Goal: Information Seeking & Learning: Understand process/instructions

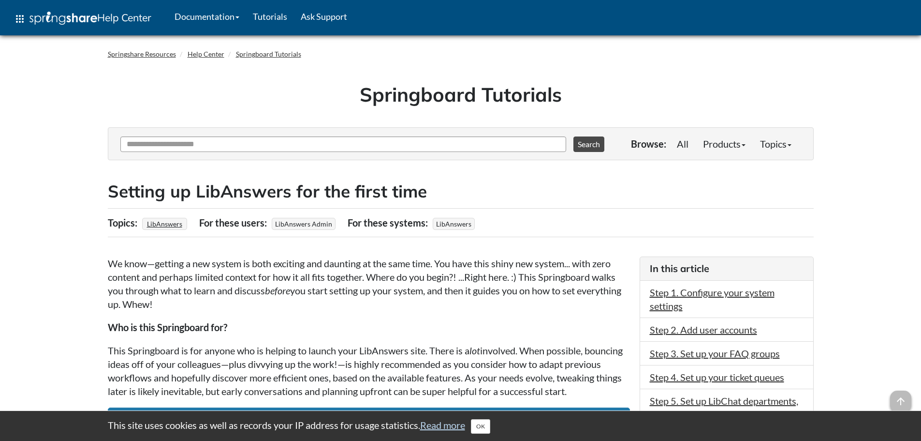
click at [201, 291] on p "We know—getting a new system is both exciting and daunting at the same time. Yo…" at bounding box center [369, 283] width 522 height 54
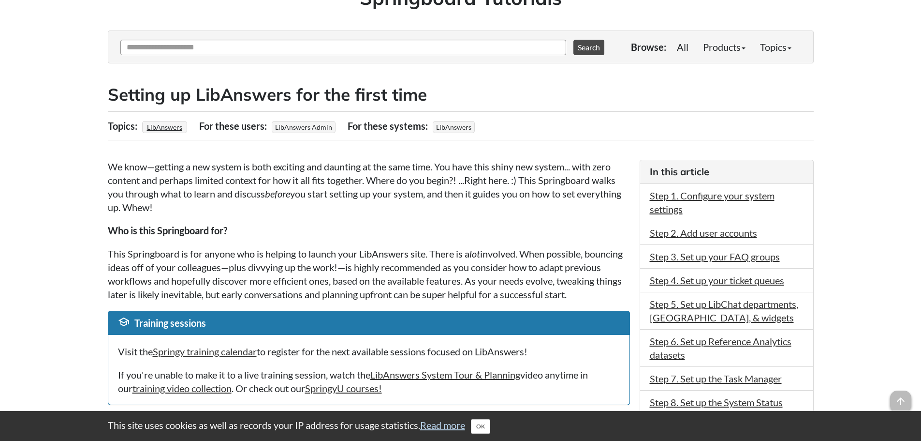
scroll to position [145, 0]
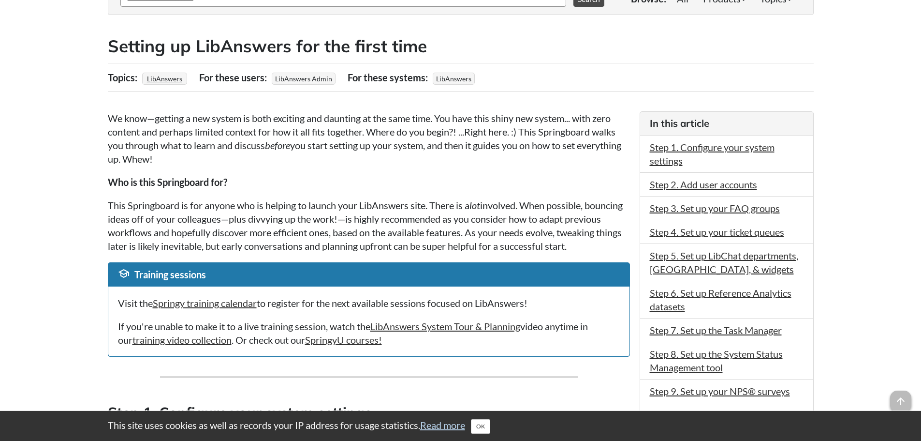
click at [575, 207] on p "This Springboard is for anyone who is helping to launch your LibAnswers site. T…" at bounding box center [369, 225] width 522 height 54
click at [711, 272] on link "Step 5. Set up LibChat departments, Chatbot, & widgets" at bounding box center [724, 262] width 148 height 25
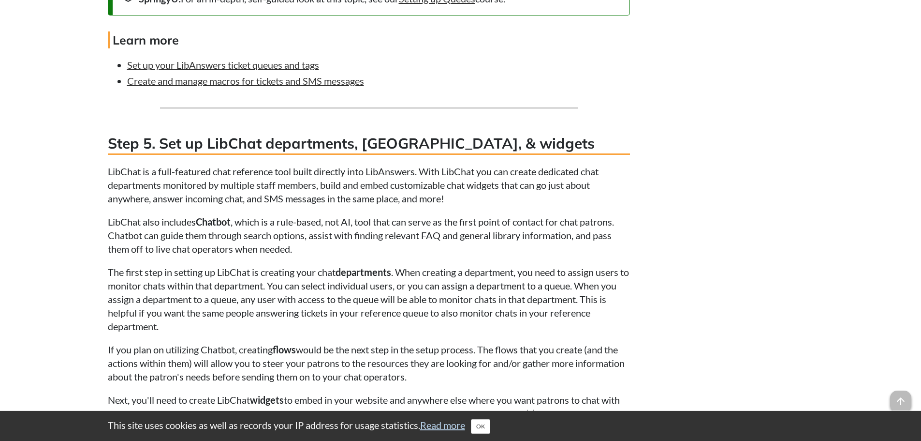
scroll to position [2802, 0]
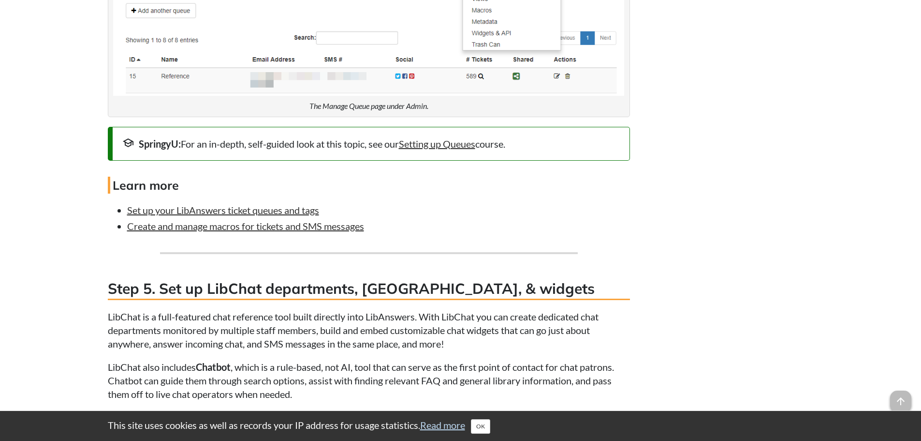
scroll to position [2560, 0]
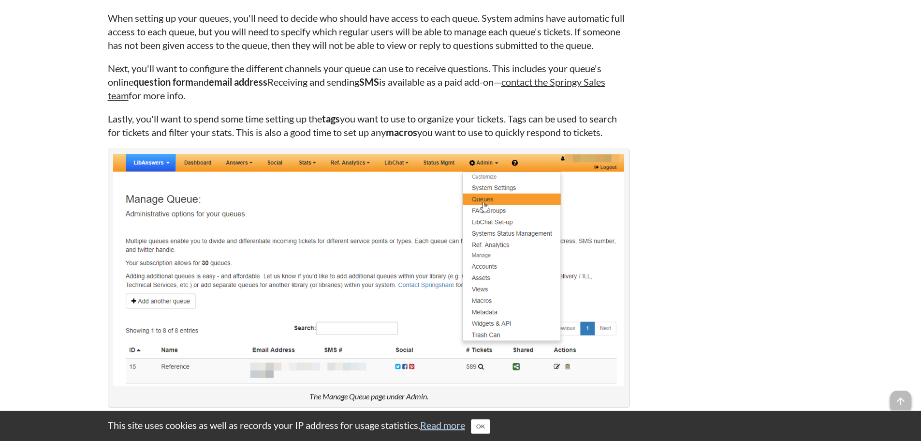
scroll to position [2270, 0]
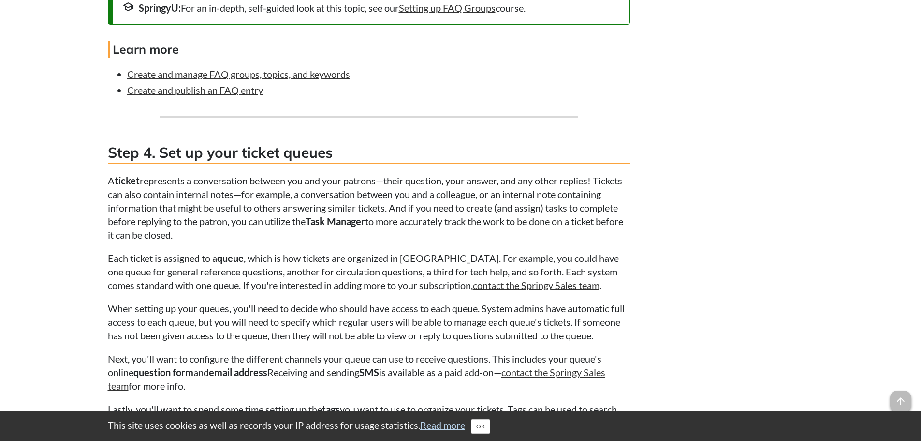
scroll to position [2217, 0]
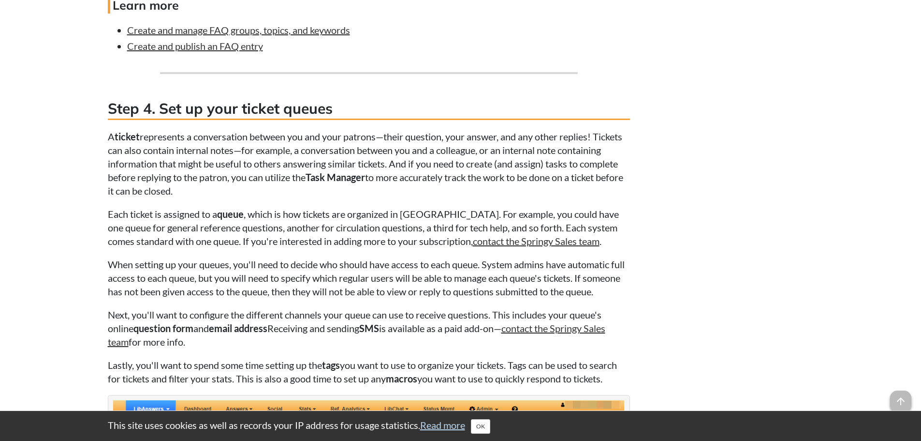
scroll to position [2169, 0]
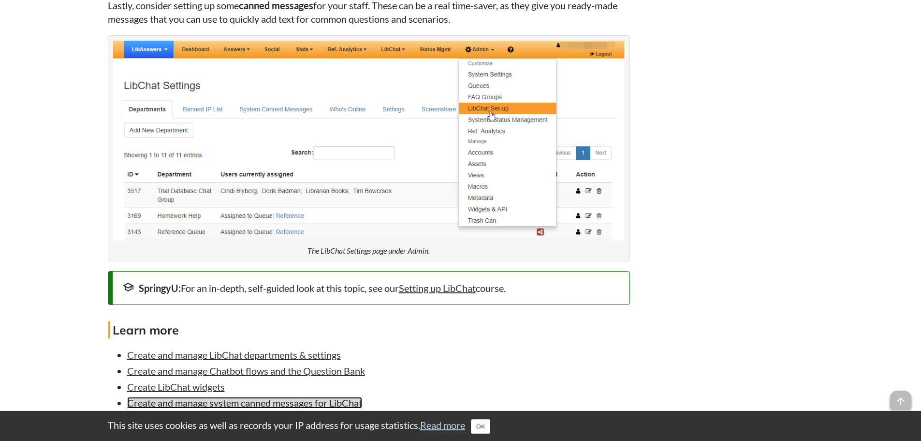
scroll to position [3233, 0]
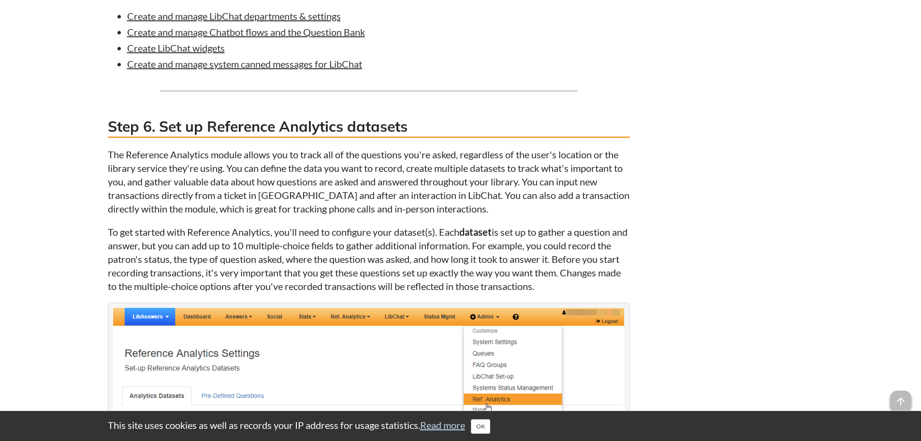
scroll to position [3330, 0]
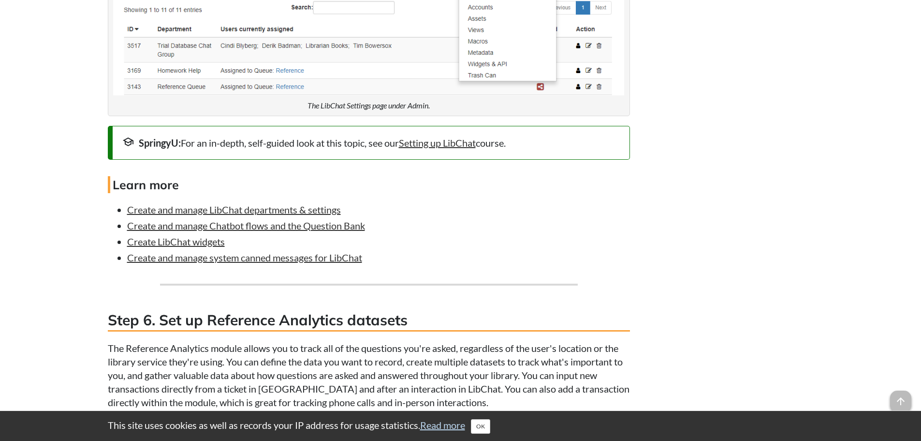
click at [362, 341] on p "The Reference Analytics module allows you to track all of the questions you're …" at bounding box center [369, 375] width 522 height 68
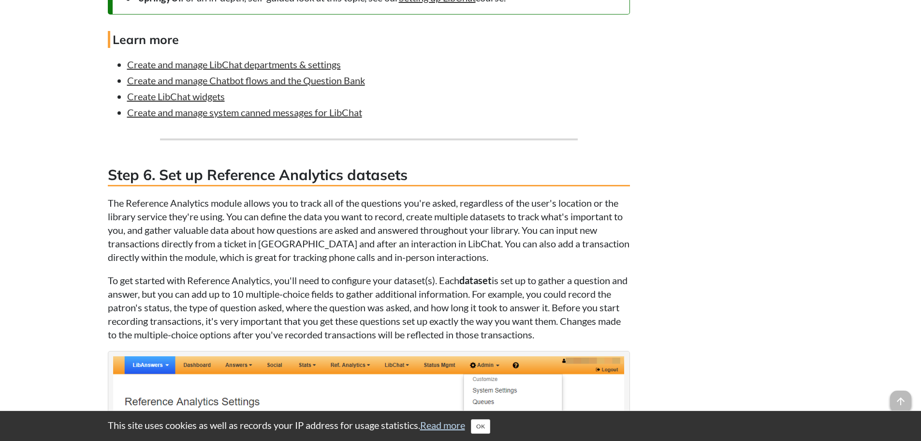
scroll to position [3668, 0]
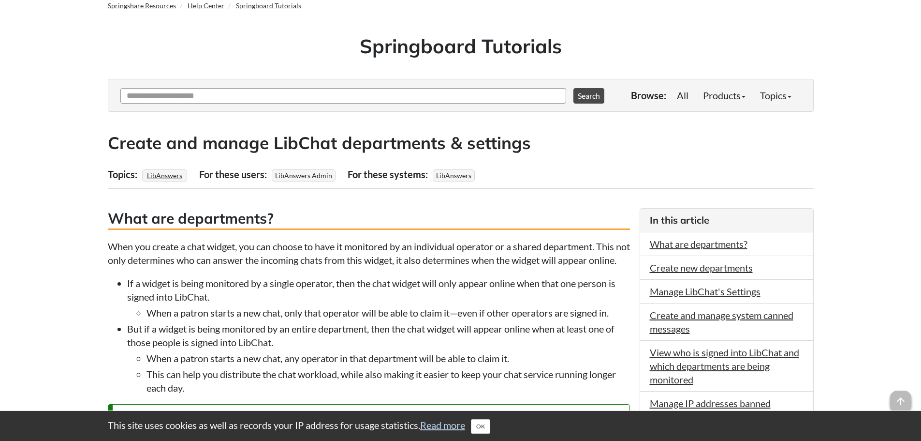
scroll to position [193, 0]
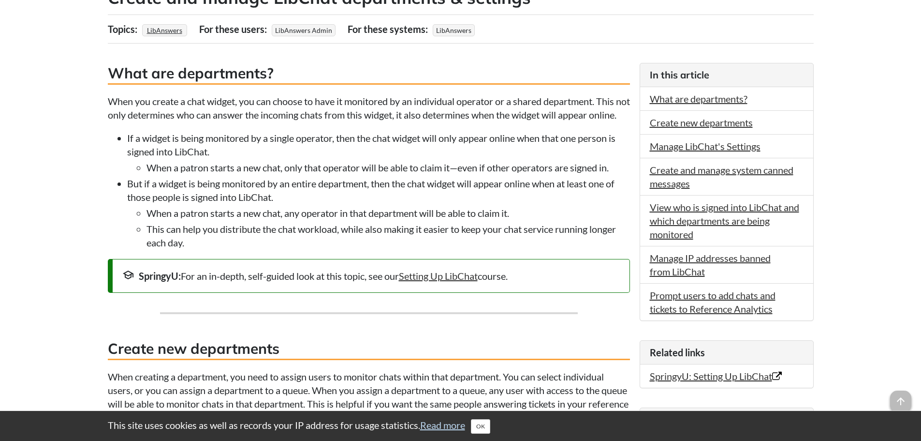
click at [324, 170] on li "If a widget is being monitored by a single operator, then the chat widget will …" at bounding box center [378, 152] width 503 height 43
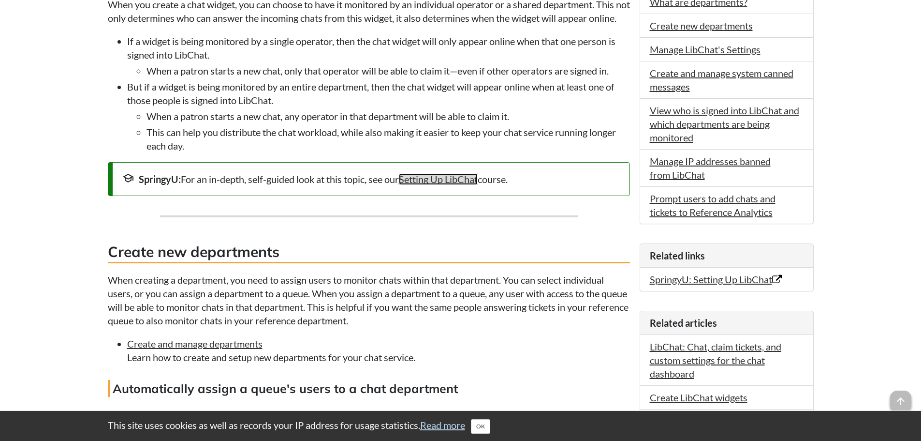
click at [454, 185] on link "Setting Up LibChat" at bounding box center [438, 179] width 79 height 12
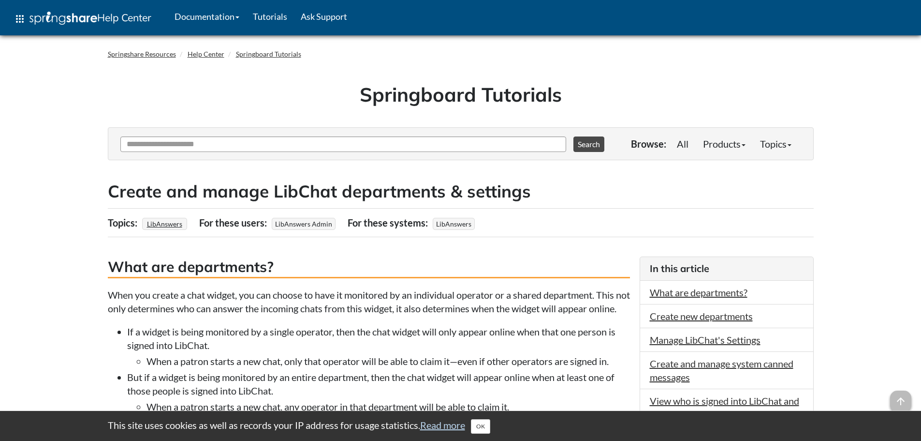
click at [239, 110] on div "Springboard Tutorials" at bounding box center [461, 97] width 706 height 59
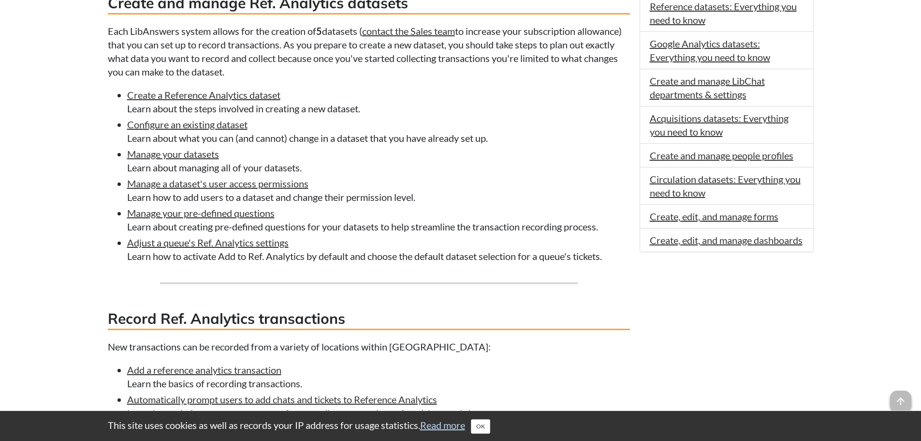
scroll to position [435, 0]
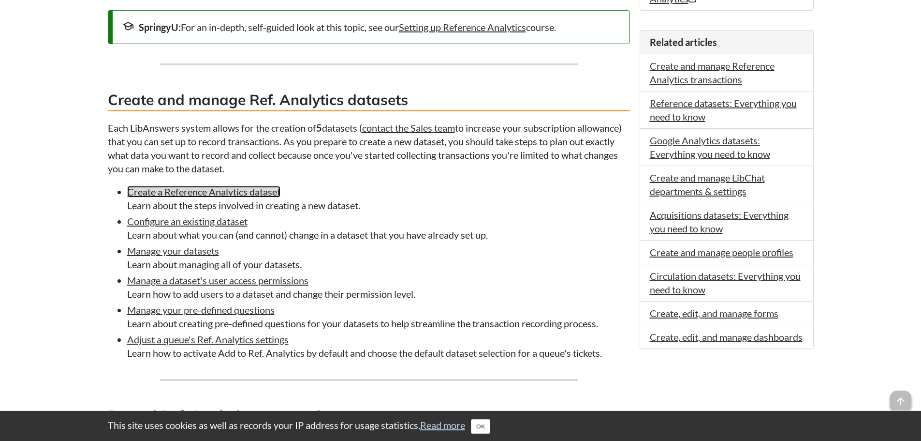
click at [134, 191] on link "Create a Reference Analytics dataset" at bounding box center [203, 192] width 153 height 12
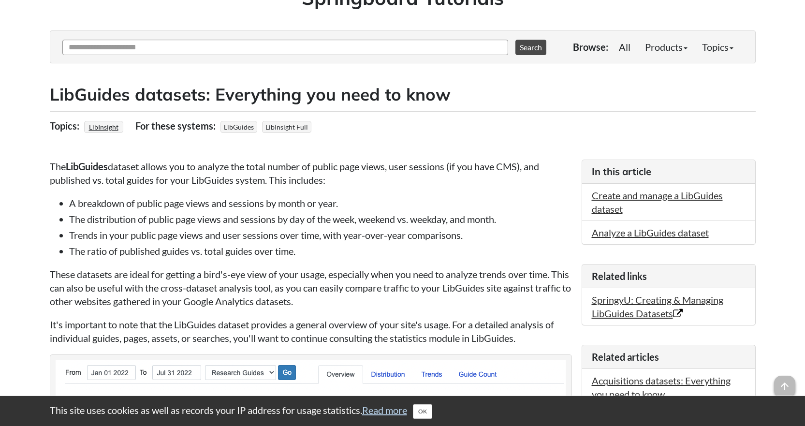
click at [234, 221] on li "The distribution of public page views and sessions by day of the week, weekend …" at bounding box center [320, 219] width 503 height 14
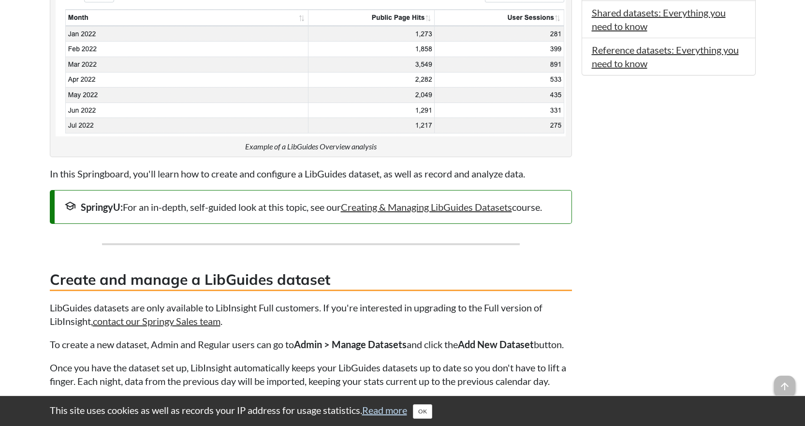
scroll to position [871, 0]
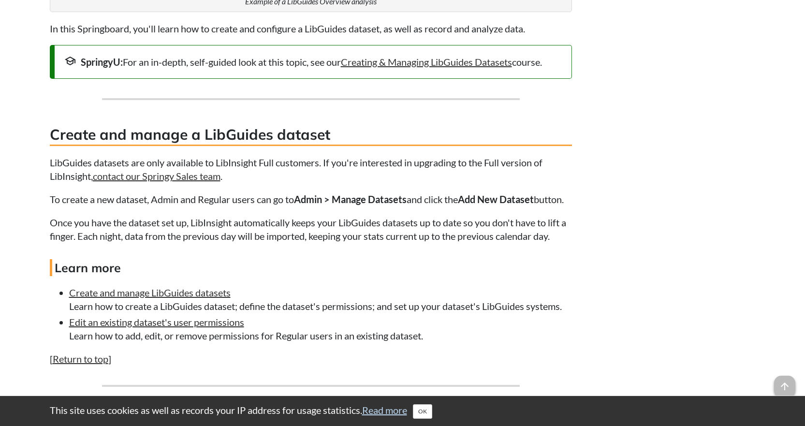
click at [229, 221] on div "The LibGuides dataset allows you to analyze the total number of public page vie…" at bounding box center [311, 108] width 522 height 1444
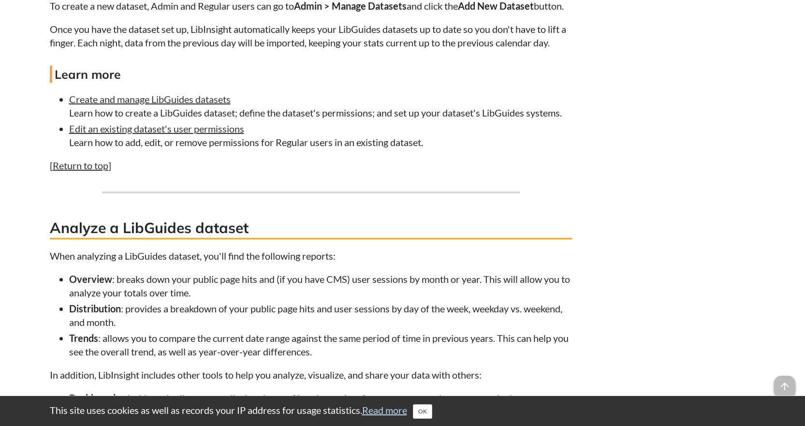
scroll to position [1113, 0]
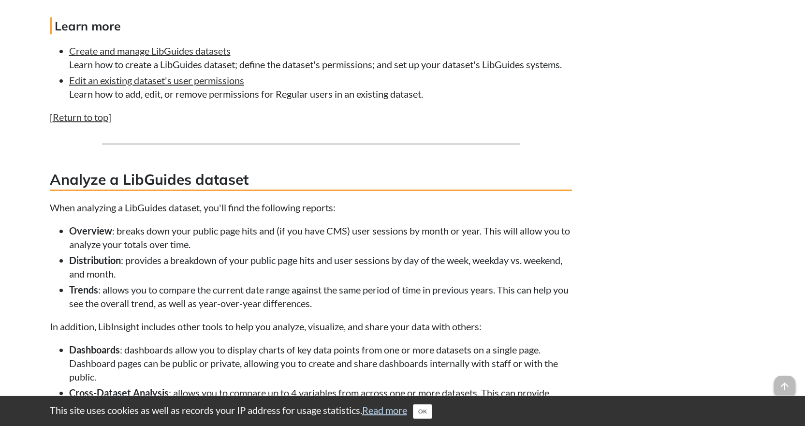
click at [200, 239] on li "Overview : breaks down your public page hits and (if you have CMS) user session…" at bounding box center [320, 237] width 503 height 27
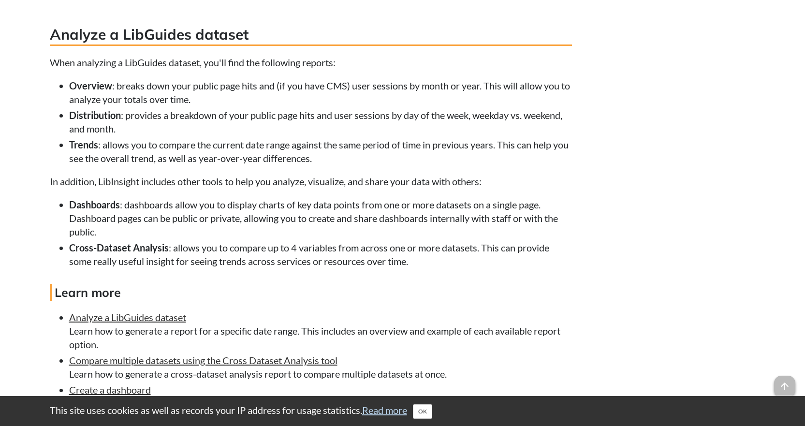
click at [203, 228] on li "Dashboards : dashboards allow you to display charts of key data points from one…" at bounding box center [320, 218] width 503 height 41
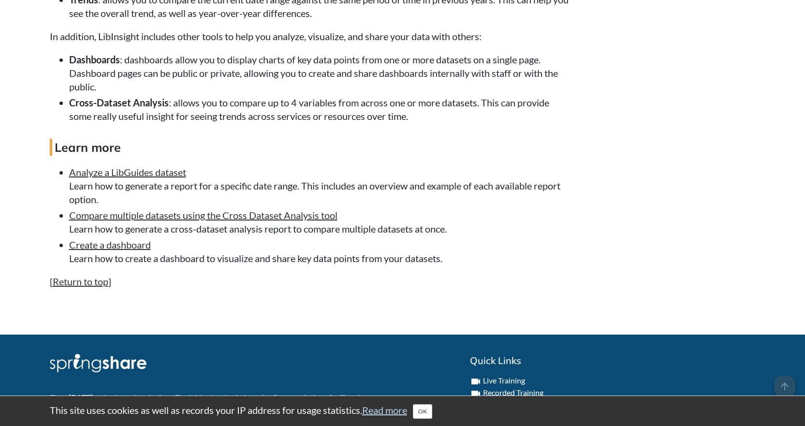
click at [208, 236] on li "Compare multiple datasets using the Cross Dataset Analysis tool Learn how to ge…" at bounding box center [320, 221] width 503 height 27
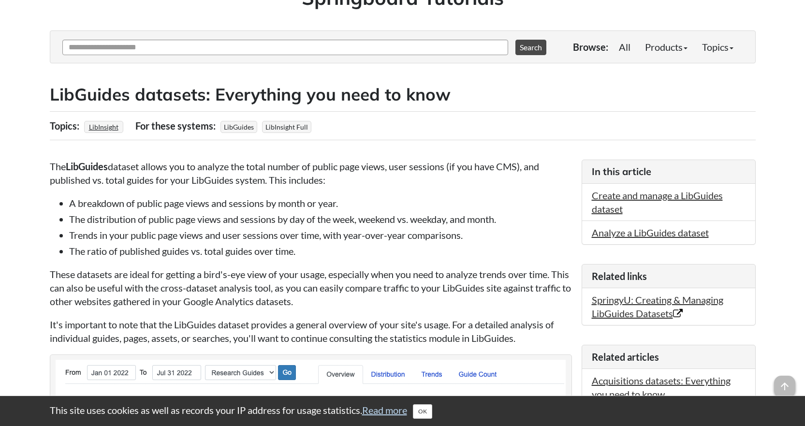
scroll to position [0, 0]
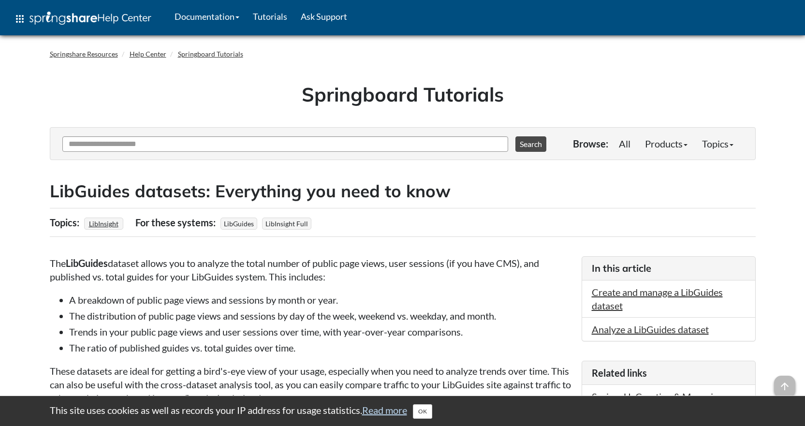
click at [338, 130] on div "Ask Another Question 0 options available. Use up and down arrows to browse avai…" at bounding box center [310, 143] width 501 height 27
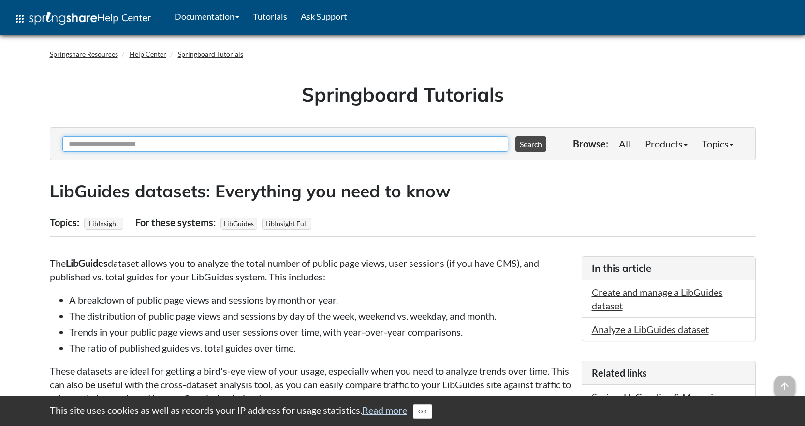
click at [166, 146] on input "Ask Another Question" at bounding box center [285, 143] width 446 height 15
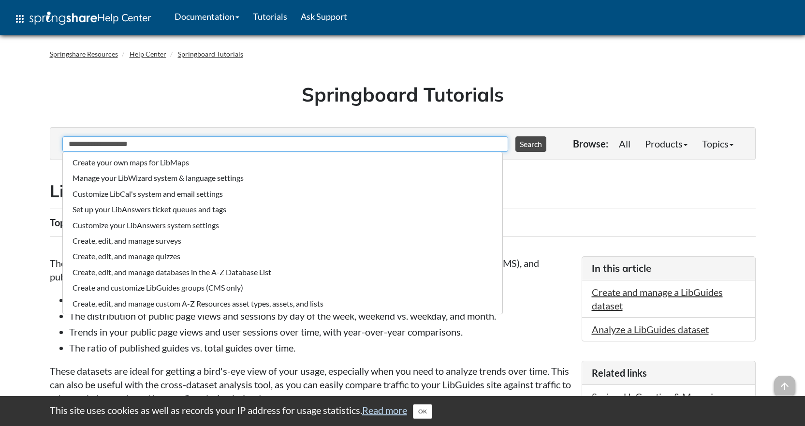
type input "**********"
click at [516, 136] on button "Search" at bounding box center [531, 143] width 31 height 15
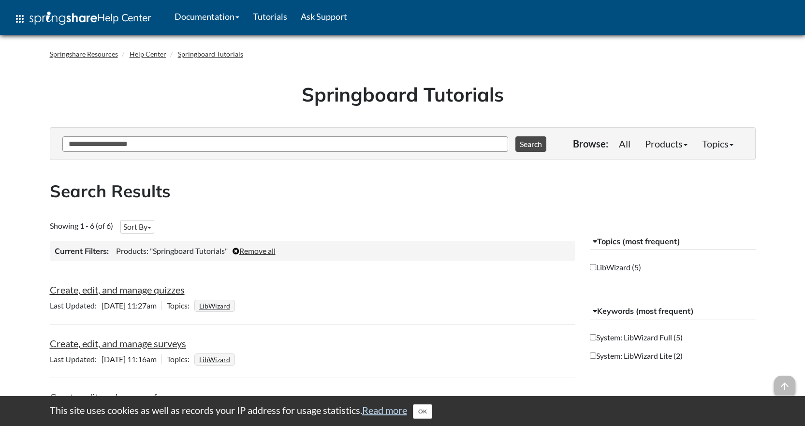
click at [0, 278] on body "This site uses cookies as well as records your IP address for usage statistics.…" at bounding box center [402, 419] width 805 height 838
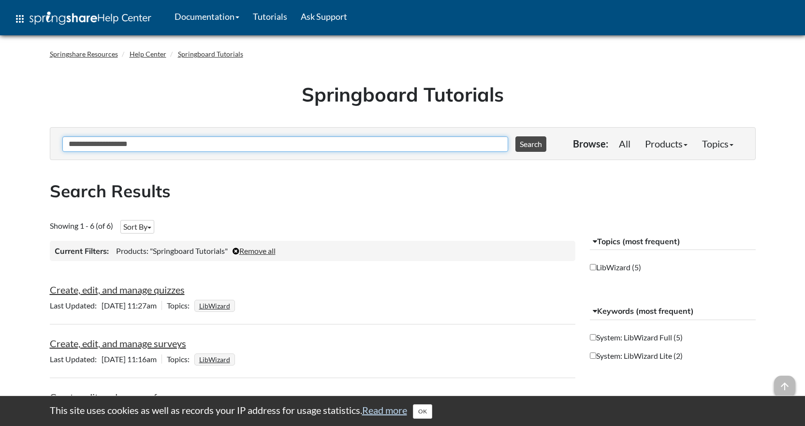
click at [153, 144] on input "**********" at bounding box center [285, 143] width 446 height 15
type input "**********"
click at [516, 136] on button "Search" at bounding box center [531, 143] width 31 height 15
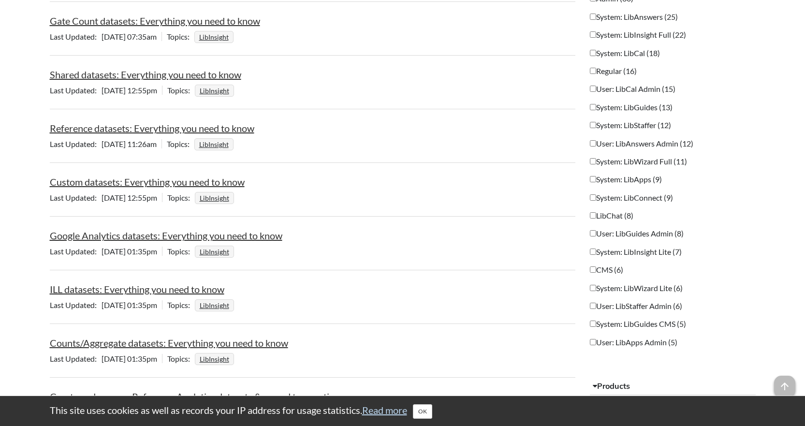
scroll to position [580, 0]
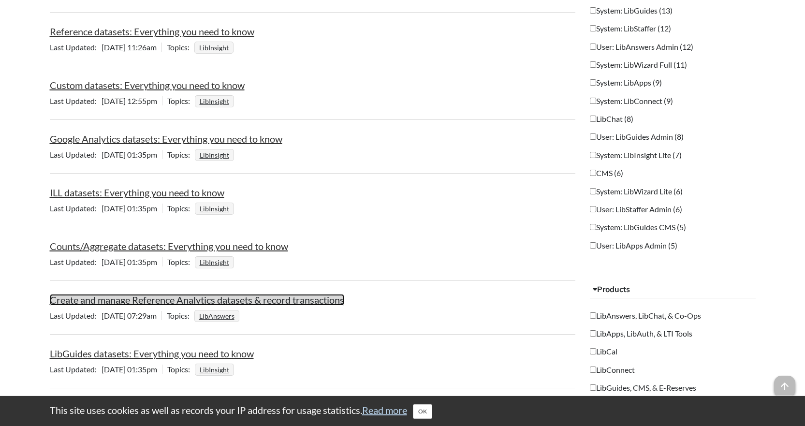
click at [69, 299] on link "Create and manage Reference Analytics datasets & record transactions" at bounding box center [197, 300] width 295 height 12
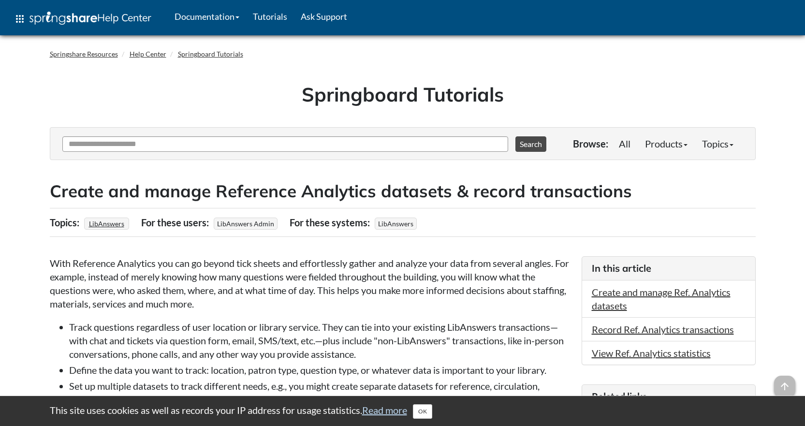
click at [87, 287] on p "With Reference Analytics you can go beyond tick sheets and effortlessly gather …" at bounding box center [311, 283] width 522 height 54
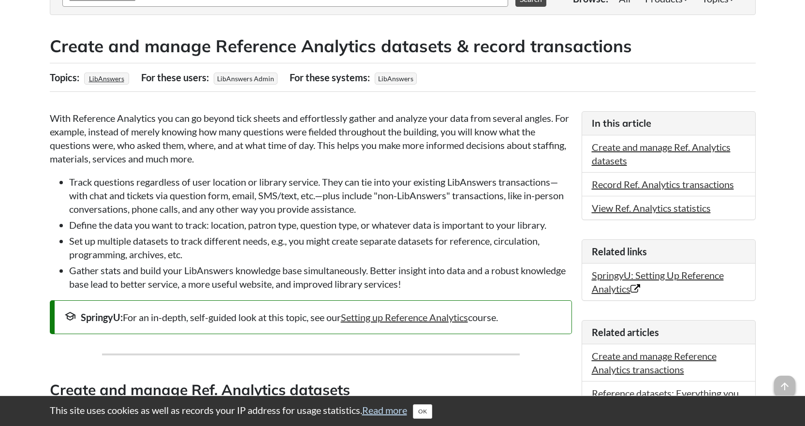
scroll to position [290, 0]
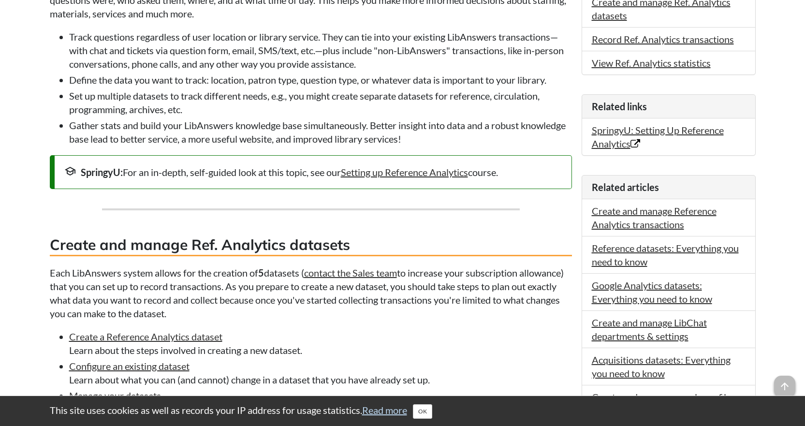
click at [120, 277] on p "Each LibAnswers system allows for the creation of 5 datasets ( contact the Sale…" at bounding box center [311, 293] width 522 height 54
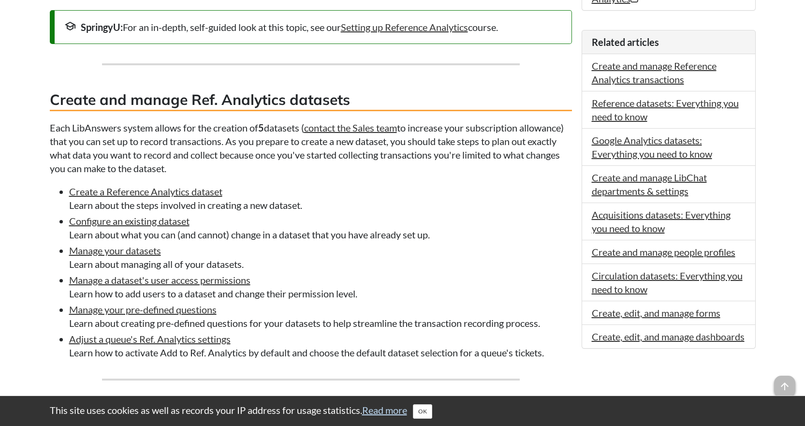
click at [98, 231] on li "Configure an existing dataset Learn about what you can (and cannot) change in a…" at bounding box center [320, 227] width 503 height 27
click at [99, 226] on link "Configure an existing dataset" at bounding box center [129, 221] width 120 height 12
